Goal: Information Seeking & Learning: Learn about a topic

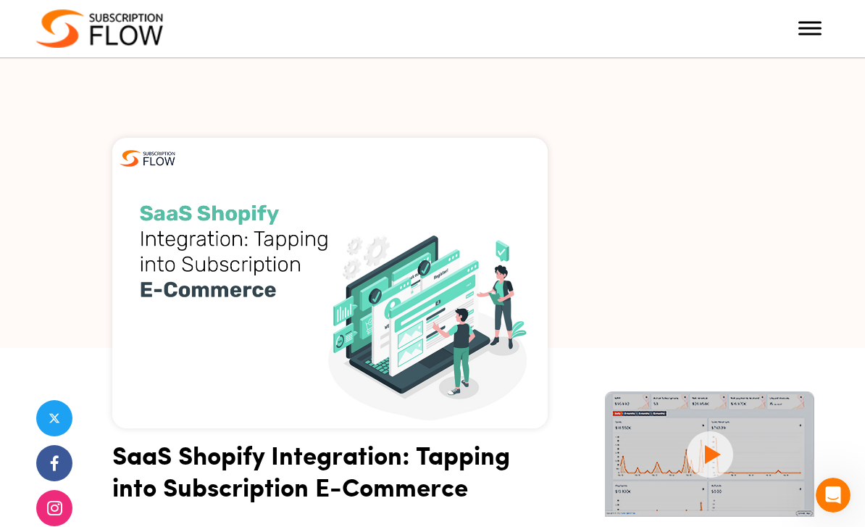
click at [819, 30] on span "Toggle Menu" at bounding box center [810, 29] width 23 height 14
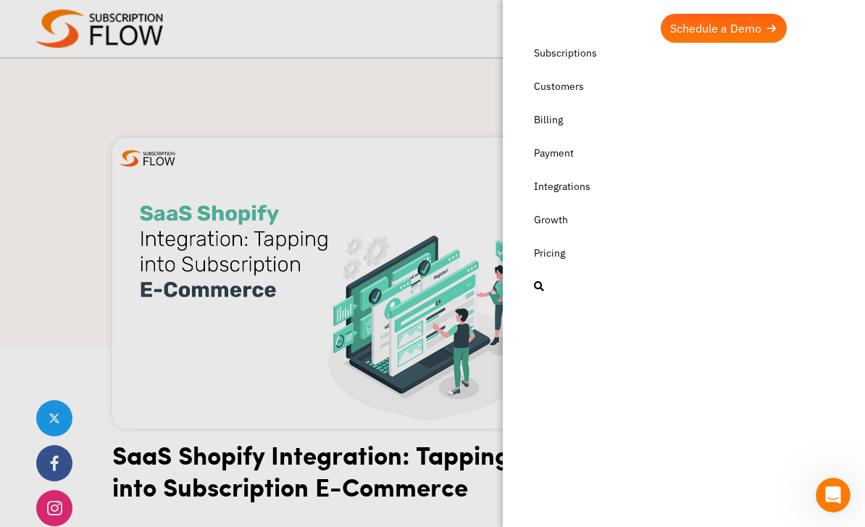
click at [574, 57] on link "Subscriptions" at bounding box center [684, 52] width 319 height 29
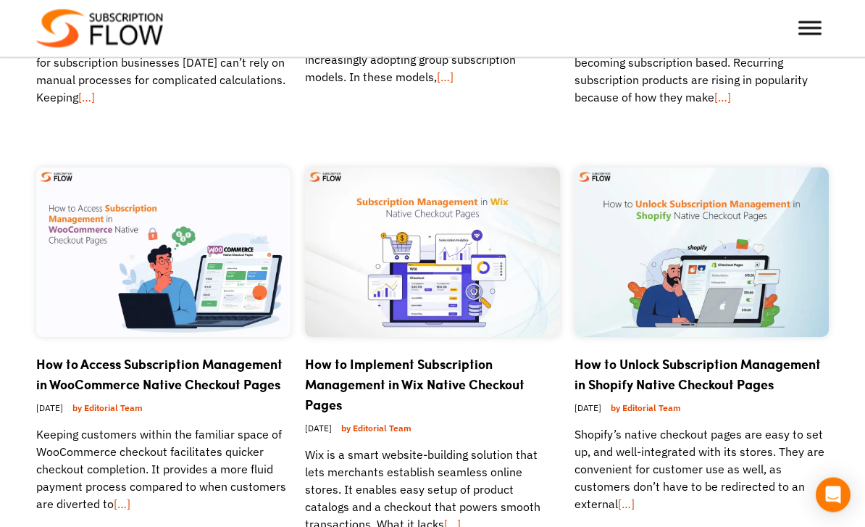
scroll to position [441, 0]
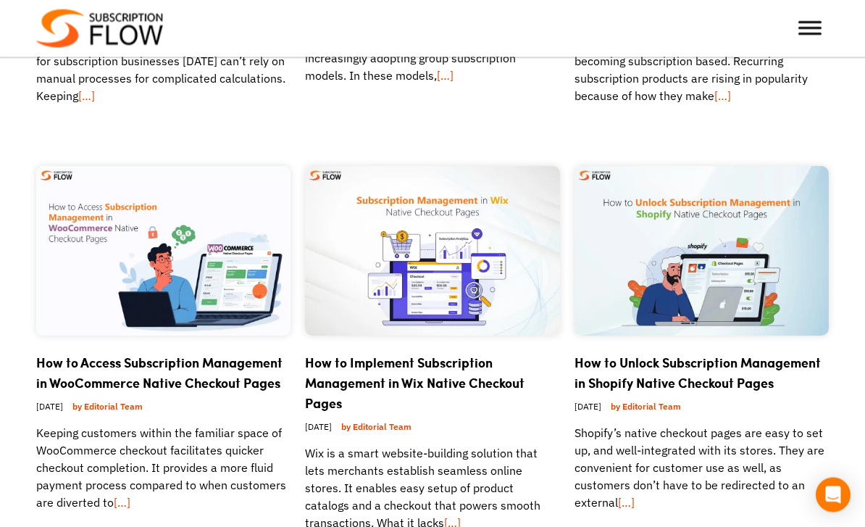
click at [645, 293] on img at bounding box center [702, 252] width 254 height 170
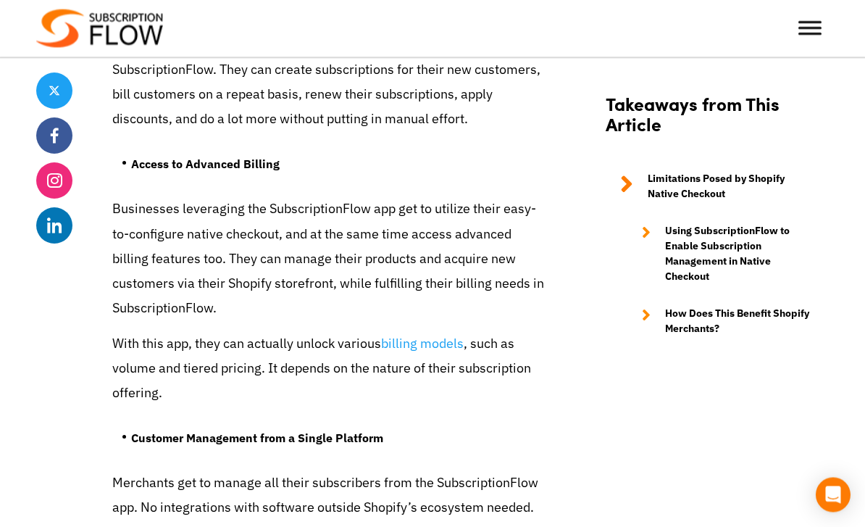
scroll to position [5619, 0]
click at [430, 335] on link "billing models" at bounding box center [422, 343] width 83 height 17
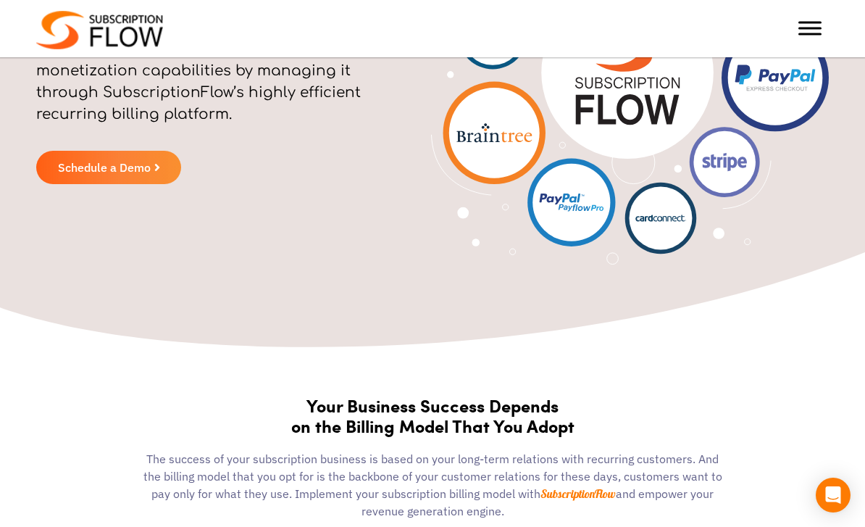
scroll to position [175, 0]
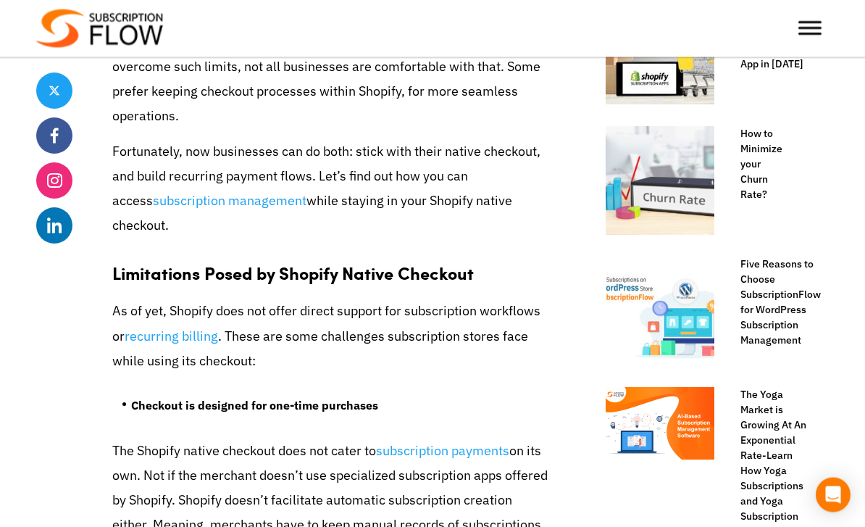
scroll to position [734, 0]
click at [233, 204] on link "subscription management" at bounding box center [230, 200] width 154 height 17
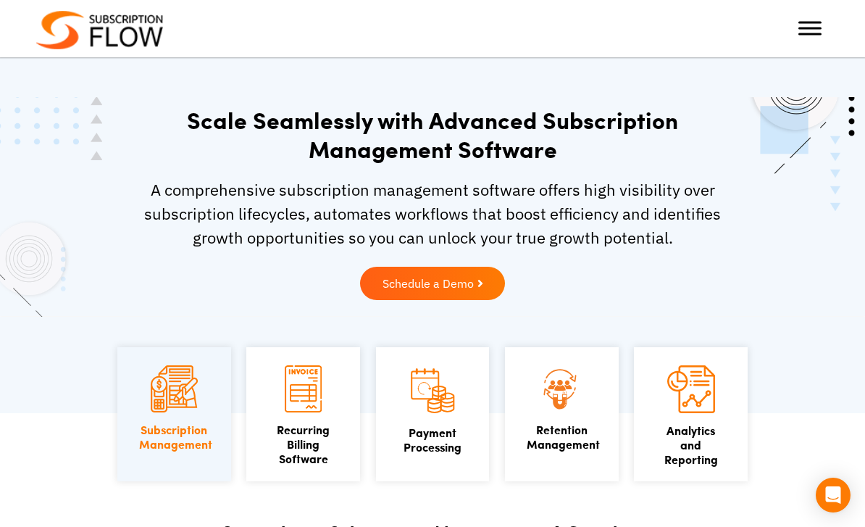
click at [817, 24] on span "Toggle Menu" at bounding box center [810, 23] width 23 height 2
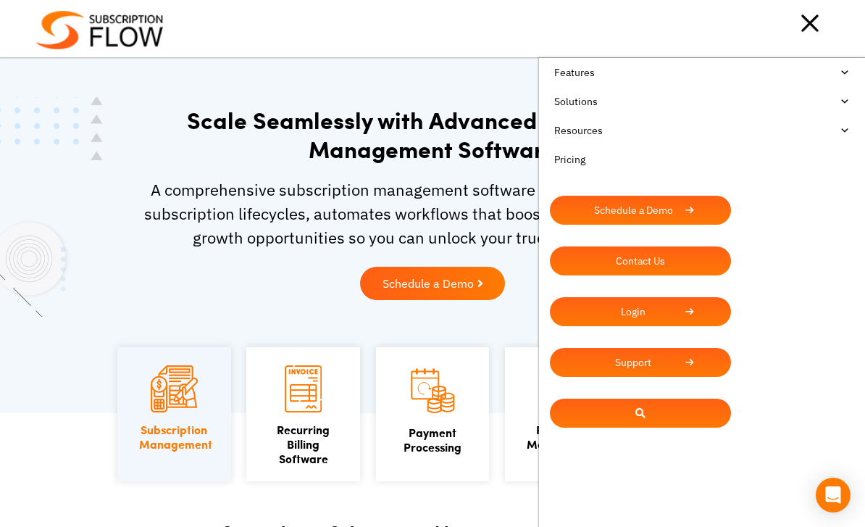
click at [851, 93] on link "Solutions" at bounding box center [702, 101] width 304 height 29
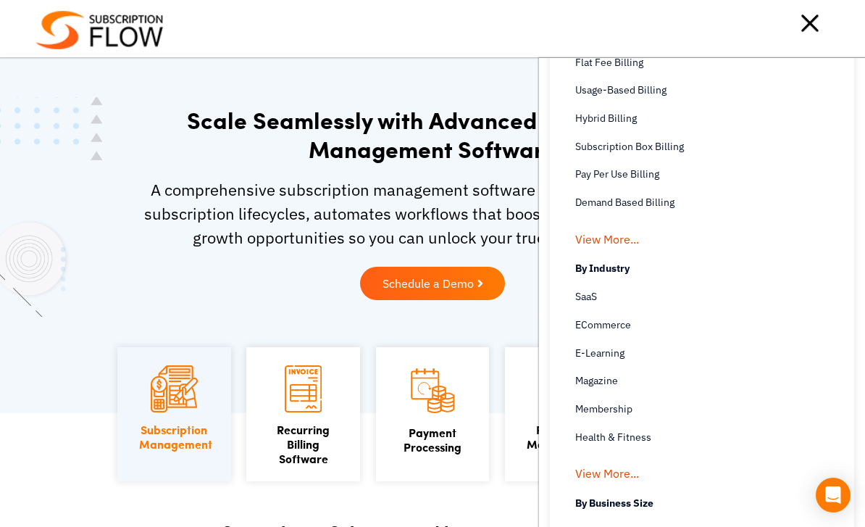
scroll to position [259, 0]
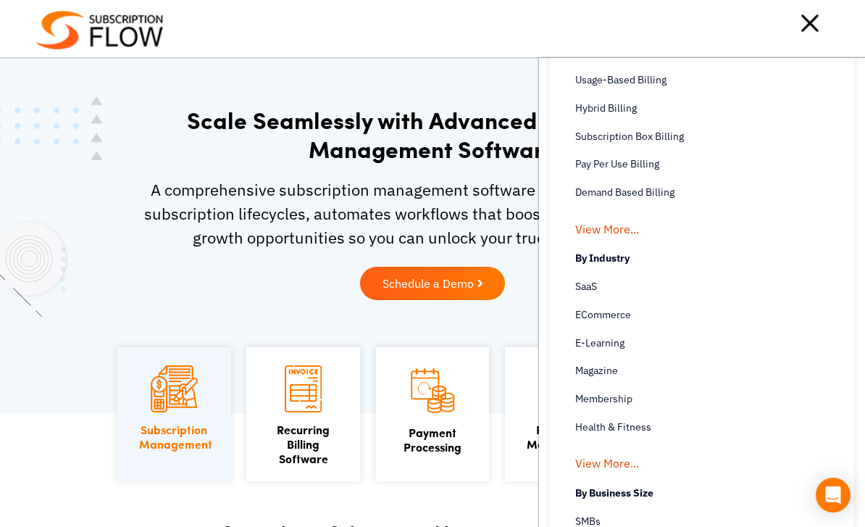
click at [601, 285] on link "SaaS Avoid the Hard Billing Processes and get a SaaS Billing Solutions" at bounding box center [709, 286] width 268 height 17
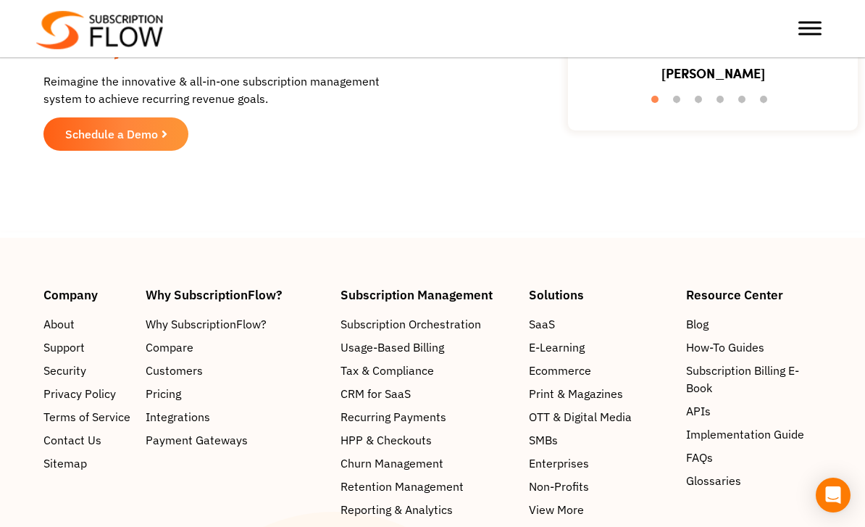
scroll to position [3290, 0]
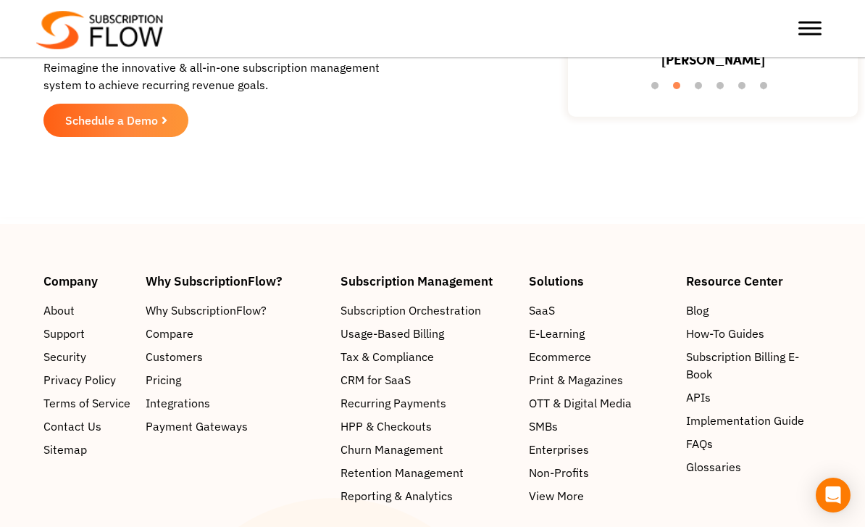
click at [448, 302] on span "Subscription Orchestration" at bounding box center [411, 310] width 141 height 17
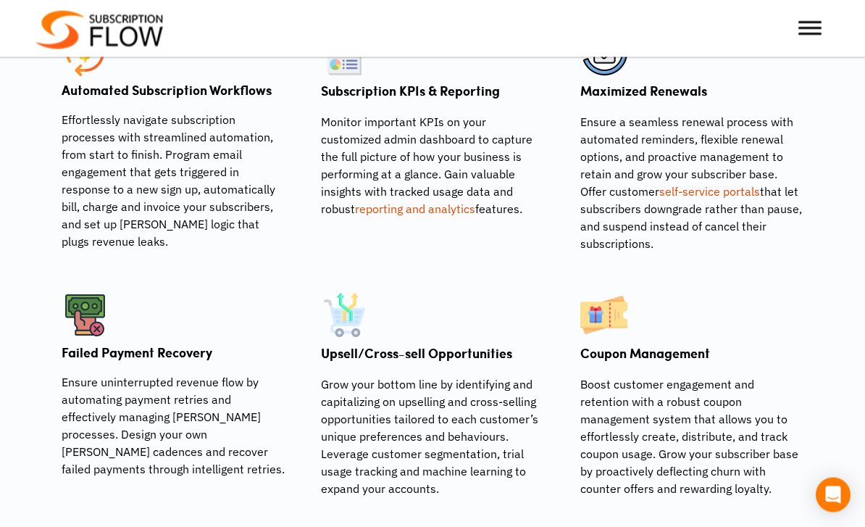
scroll to position [1016, 0]
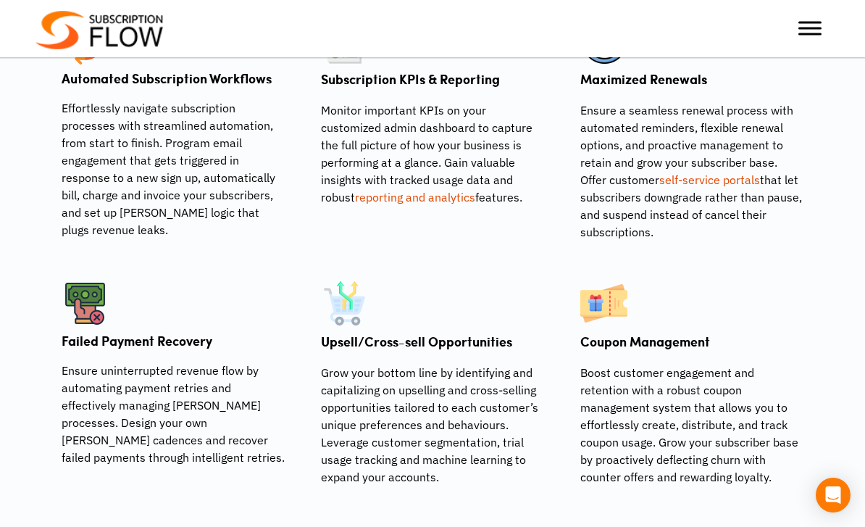
click at [707, 182] on link "self-service portals" at bounding box center [709, 179] width 101 height 14
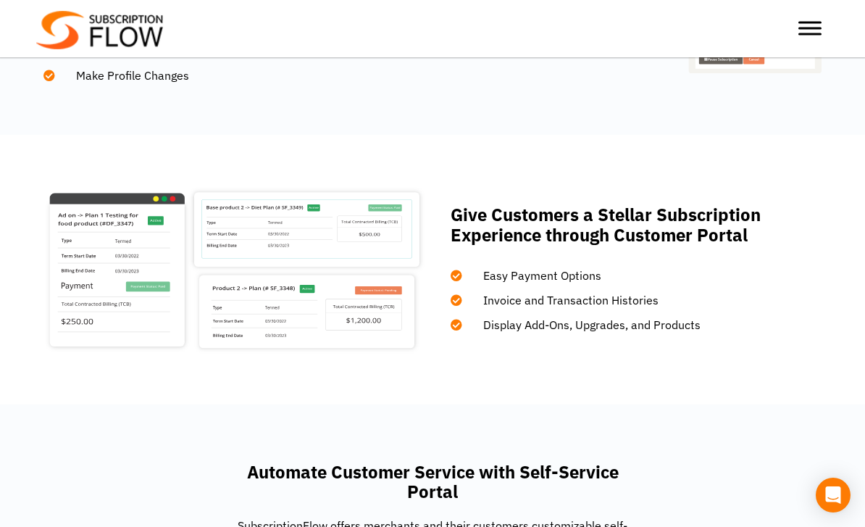
scroll to position [871, 0]
